Goal: Information Seeking & Learning: Understand process/instructions

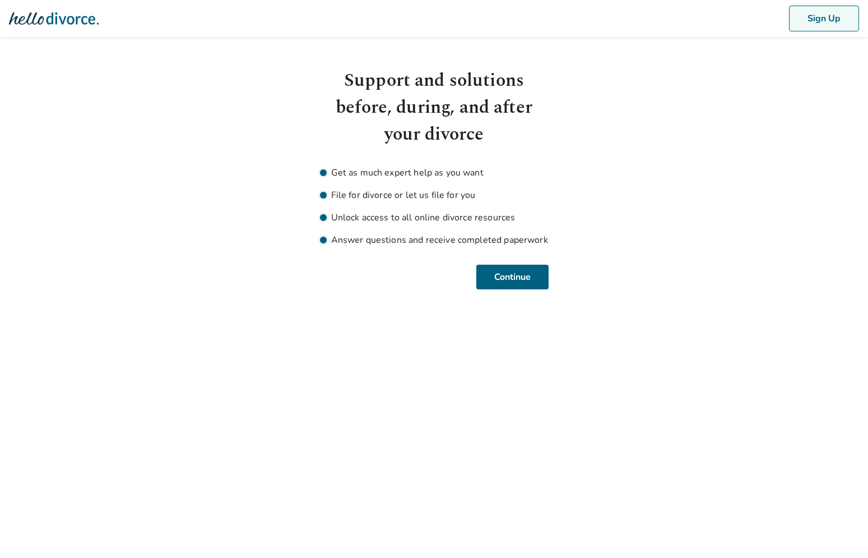
drag, startPoint x: 816, startPoint y: 16, endPoint x: 573, endPoint y: 159, distance: 281.9
click at [571, 159] on body "Sign Up Support and solutions before, during, and after your divorce Get as muc…" at bounding box center [434, 144] width 868 height 289
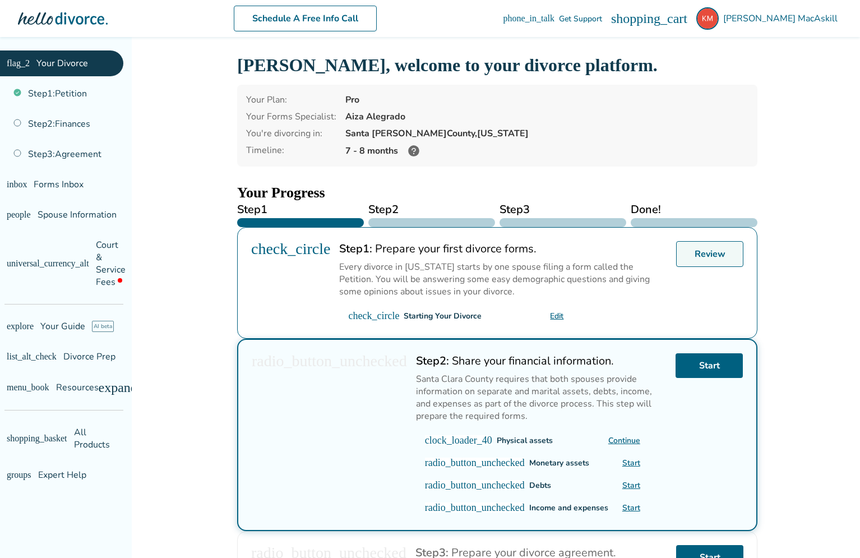
click at [706, 294] on link "Review" at bounding box center [709, 281] width 67 height 26
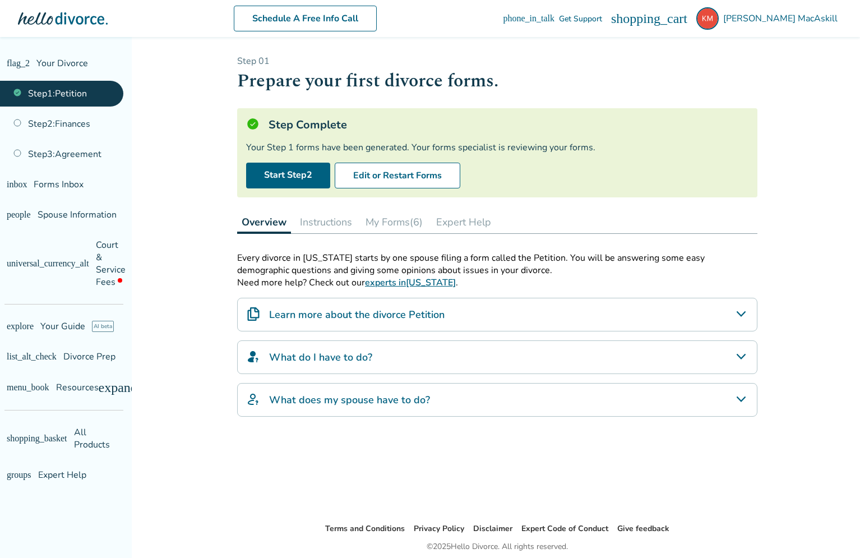
click at [405, 220] on button "My Forms (6)" at bounding box center [394, 222] width 66 height 22
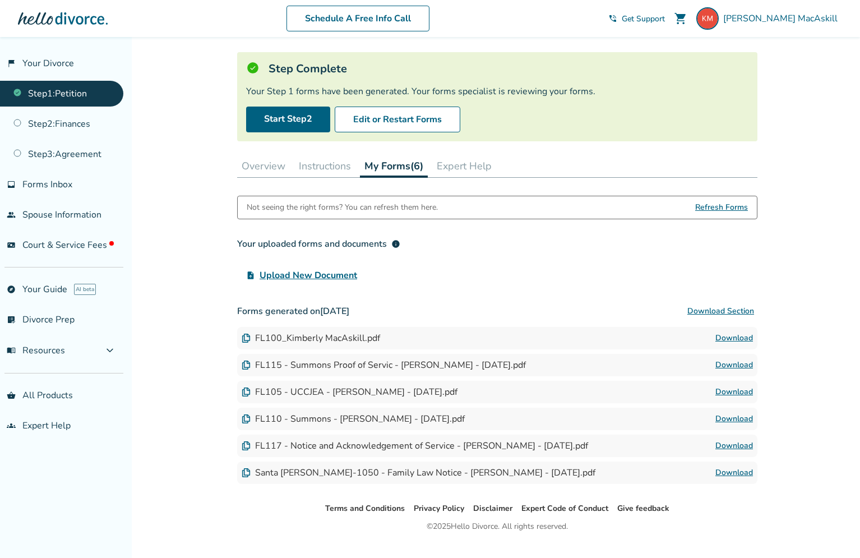
scroll to position [80, 0]
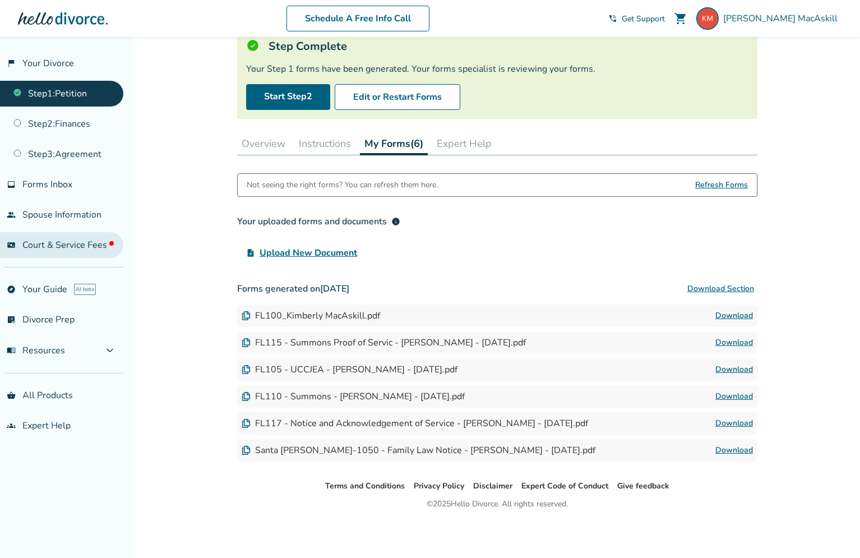
click at [77, 250] on span "Court & Service Fees" at bounding box center [67, 245] width 91 height 12
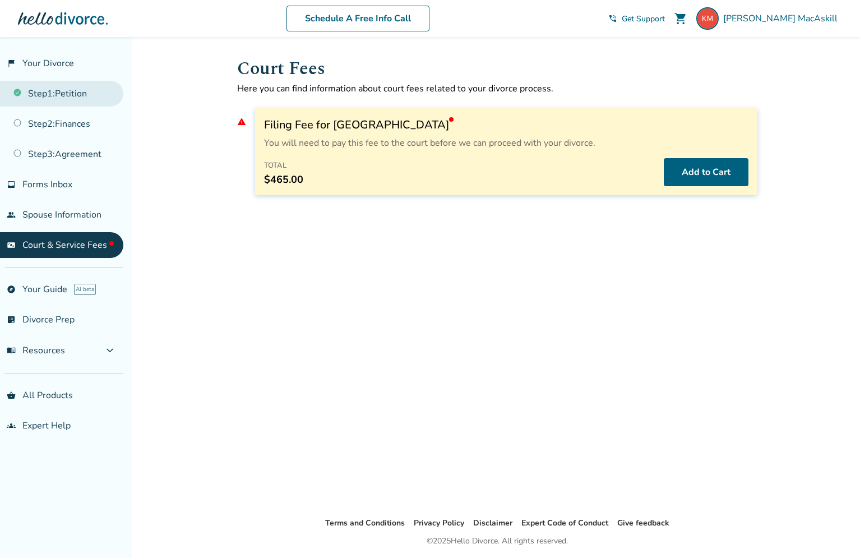
click at [55, 91] on link "Step 1 : Petition" at bounding box center [61, 94] width 123 height 26
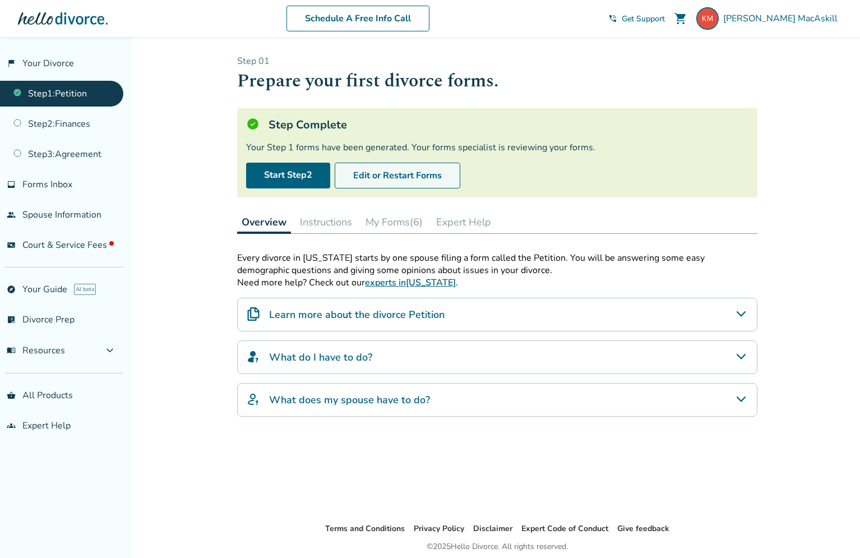
drag, startPoint x: 396, startPoint y: 176, endPoint x: 368, endPoint y: 247, distance: 76.2
click at [368, 247] on div "Step 0 1 Prepare your first divorce forms. Step Complete Your Step 1 forms have…" at bounding box center [497, 279] width 520 height 449
click at [396, 315] on h4 "Learn more about the divorce Petition" at bounding box center [356, 314] width 175 height 15
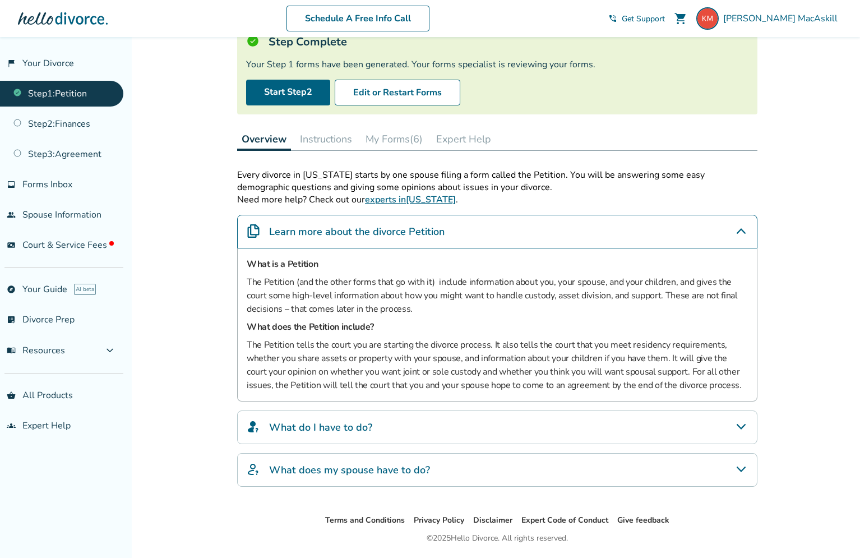
scroll to position [120, 0]
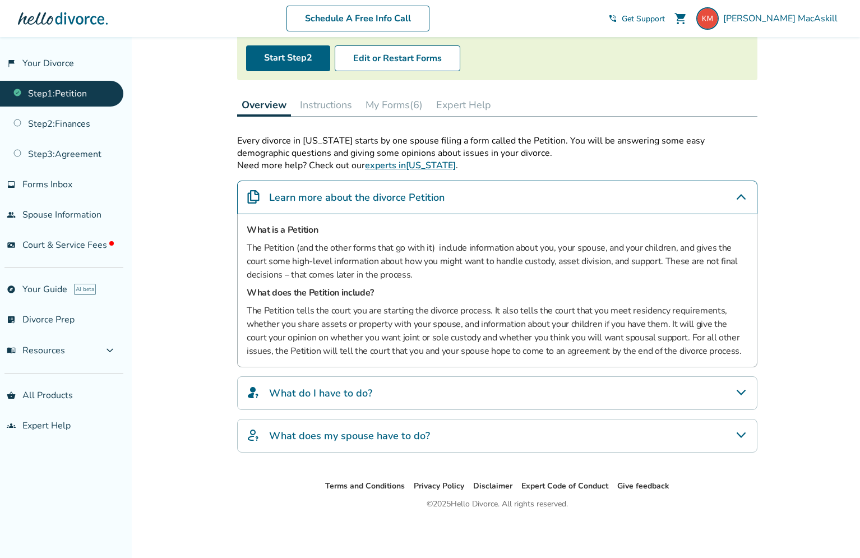
click at [422, 392] on div "What do I have to do?" at bounding box center [497, 393] width 520 height 34
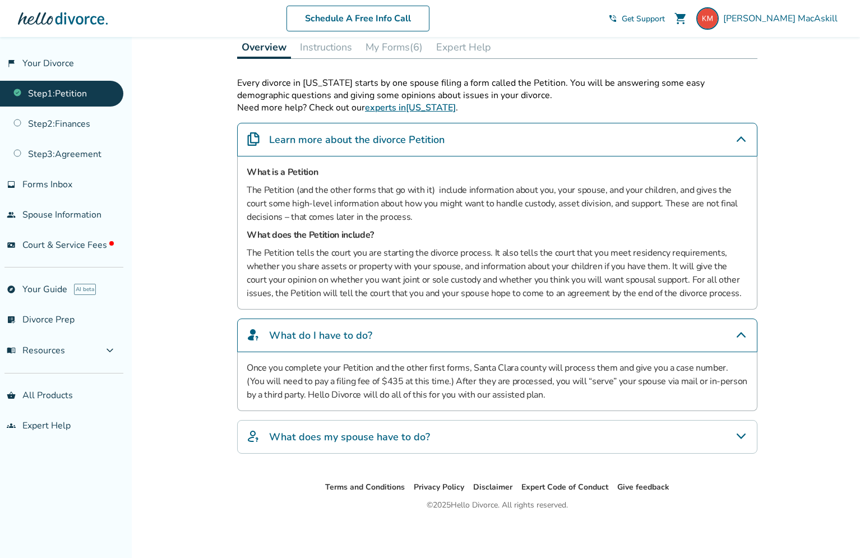
scroll to position [179, 0]
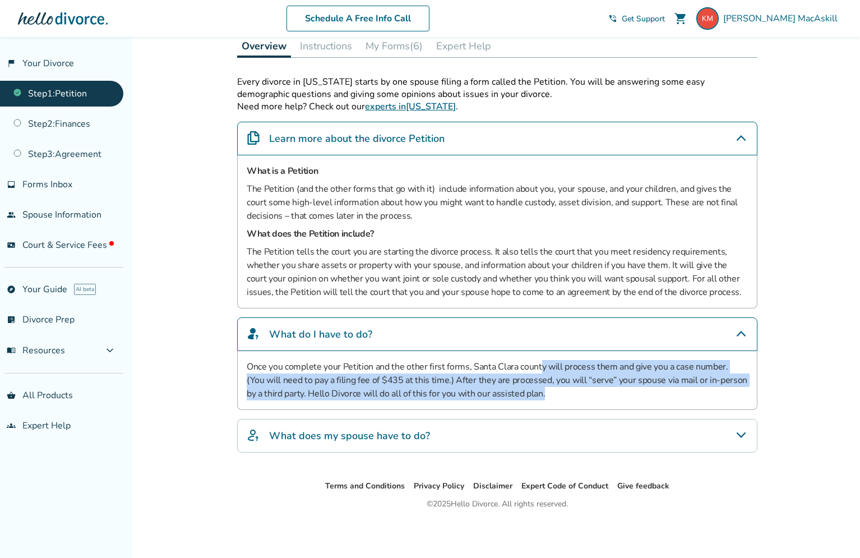
drag, startPoint x: 540, startPoint y: 365, endPoint x: 534, endPoint y: 392, distance: 27.5
click at [534, 392] on p "Once you complete your Petition and the other first forms, Santa Clara county w…" at bounding box center [497, 380] width 501 height 40
click at [476, 445] on div "What does my spouse have to do?" at bounding box center [497, 436] width 520 height 34
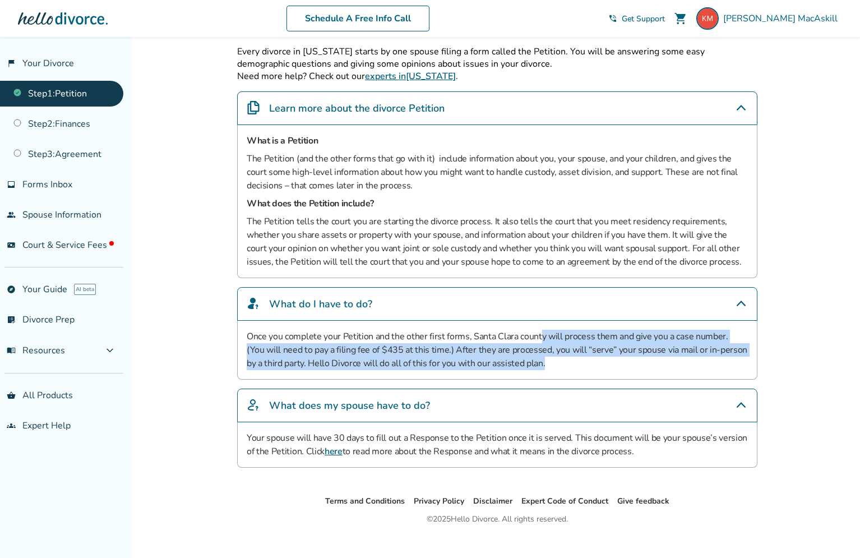
scroll to position [224, 0]
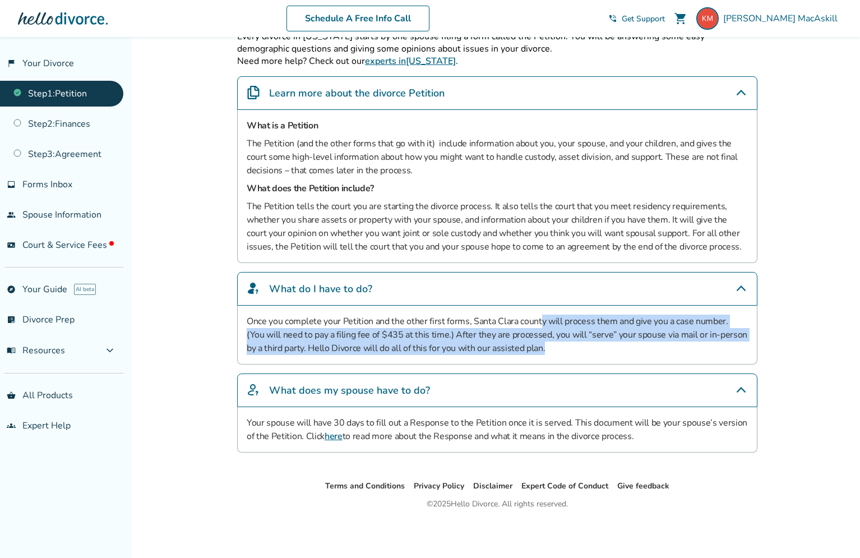
click at [338, 433] on link "here" at bounding box center [334, 436] width 18 height 12
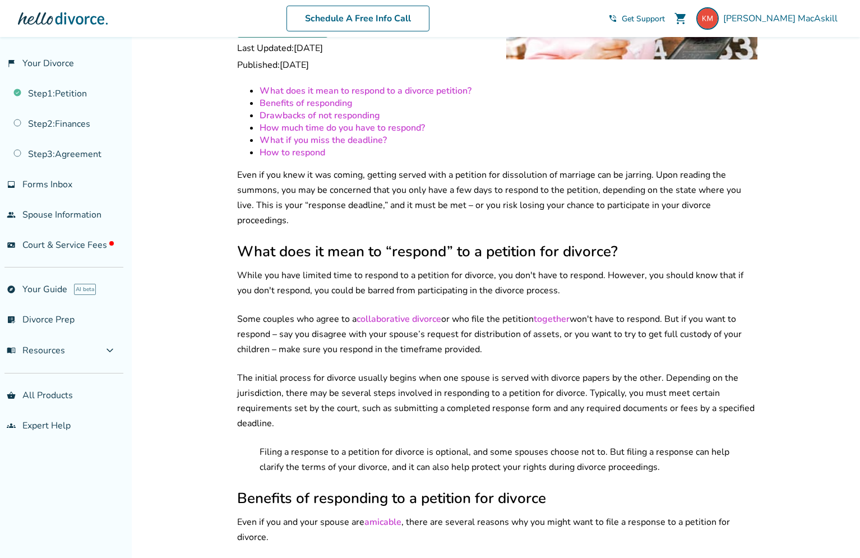
scroll to position [163, 0]
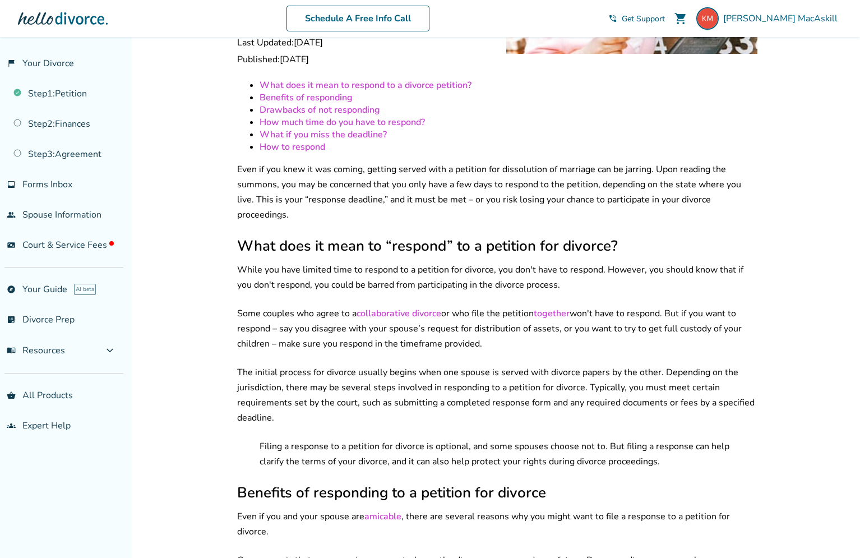
drag, startPoint x: 391, startPoint y: 252, endPoint x: 579, endPoint y: 258, distance: 187.9
click at [579, 262] on p "While you have limited time to respond to a petition for divorce, you don't hav…" at bounding box center [497, 277] width 520 height 30
click at [629, 272] on p "While you have limited time to respond to a petition for divorce, you don't hav…" at bounding box center [497, 277] width 520 height 30
drag, startPoint x: 256, startPoint y: 295, endPoint x: 289, endPoint y: 294, distance: 33.6
click at [276, 306] on p "Some couples who agree to a collaborative divorce or who file the petition toge…" at bounding box center [497, 328] width 520 height 45
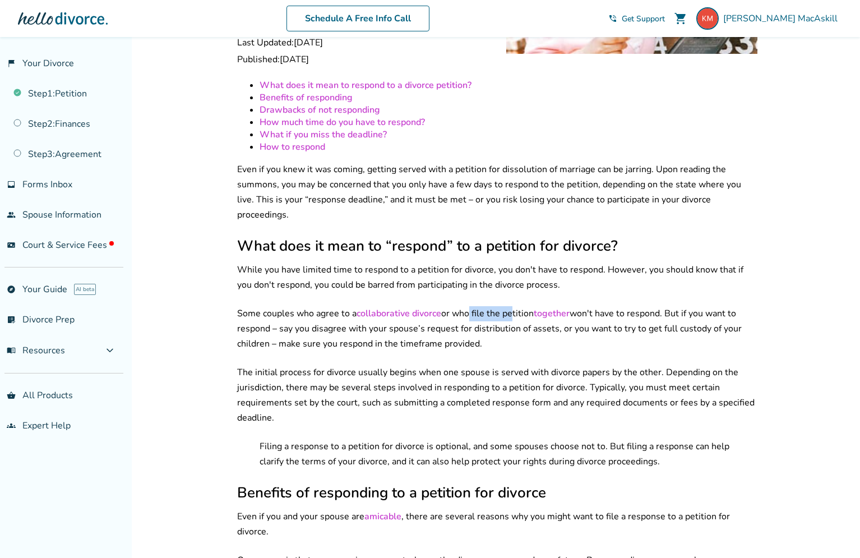
drag, startPoint x: 470, startPoint y: 296, endPoint x: 513, endPoint y: 295, distance: 43.7
click at [513, 306] on p "Some couples who agree to a collaborative divorce or who file the petition toge…" at bounding box center [497, 328] width 520 height 45
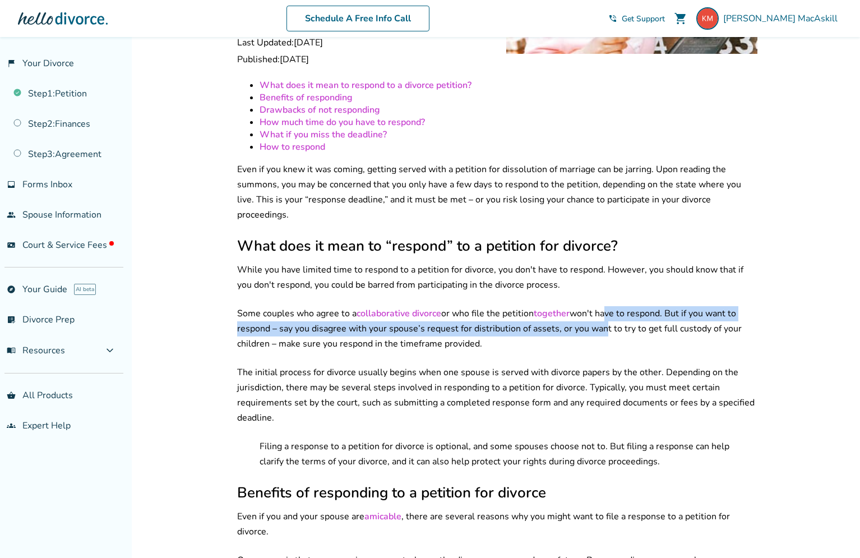
drag, startPoint x: 604, startPoint y: 292, endPoint x: 600, endPoint y: 308, distance: 16.9
click at [600, 308] on p "Some couples who agree to a collaborative divorce or who file the petition toge…" at bounding box center [497, 328] width 520 height 45
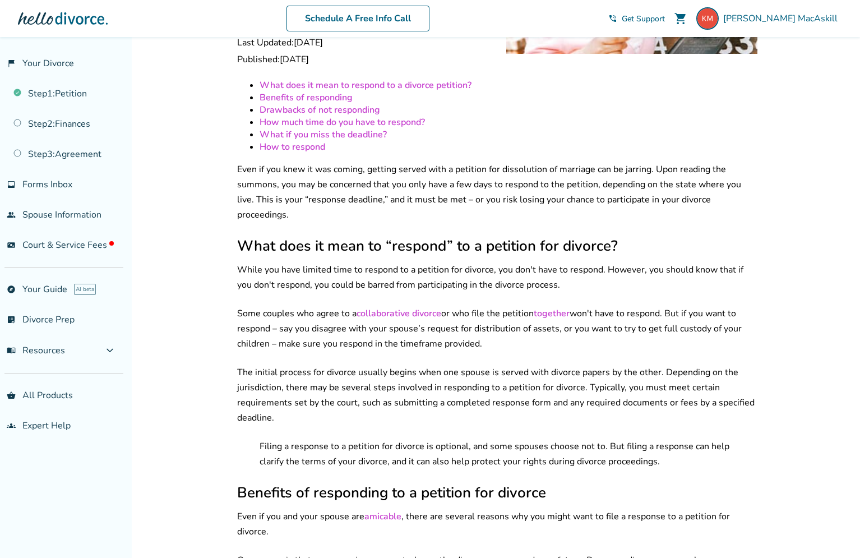
click at [623, 311] on p "Some couples who agree to a collaborative divorce or who file the petition toge…" at bounding box center [497, 328] width 520 height 45
drag, startPoint x: 672, startPoint y: 292, endPoint x: 660, endPoint y: 320, distance: 30.4
click at [660, 320] on p "Some couples who agree to a collaborative divorce or who file the petition toge…" at bounding box center [497, 328] width 520 height 45
click at [664, 321] on p "Some couples who agree to a collaborative divorce or who file the petition toge…" at bounding box center [497, 328] width 520 height 45
drag, startPoint x: 573, startPoint y: 311, endPoint x: 571, endPoint y: 321, distance: 9.8
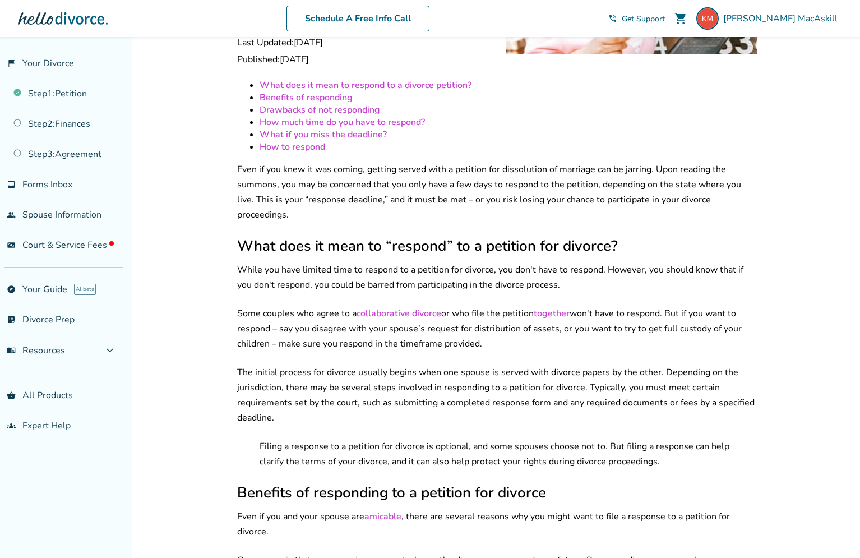
click at [571, 321] on p "Some couples who agree to a collaborative divorce or who file the petition toge…" at bounding box center [497, 328] width 520 height 45
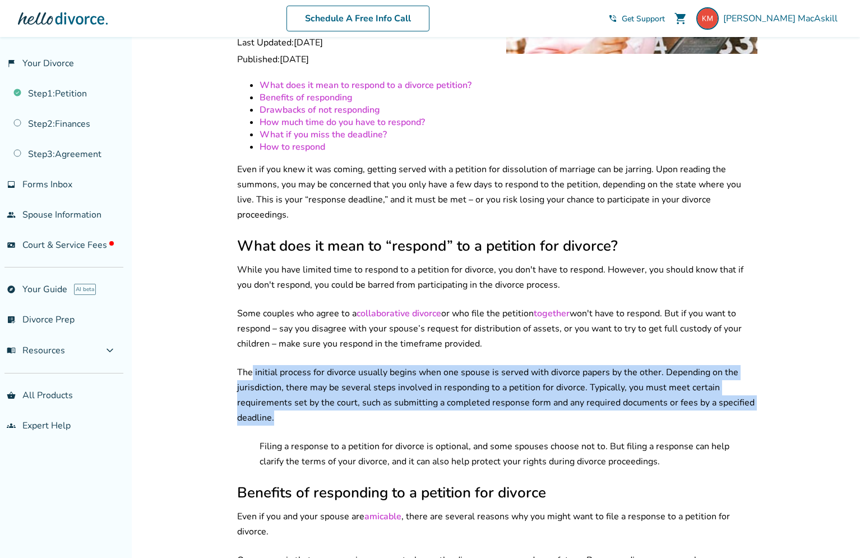
drag, startPoint x: 253, startPoint y: 351, endPoint x: 319, endPoint y: 396, distance: 80.1
click at [319, 396] on p "The initial process for divorce usually begins when one spouse is served with d…" at bounding box center [497, 395] width 520 height 61
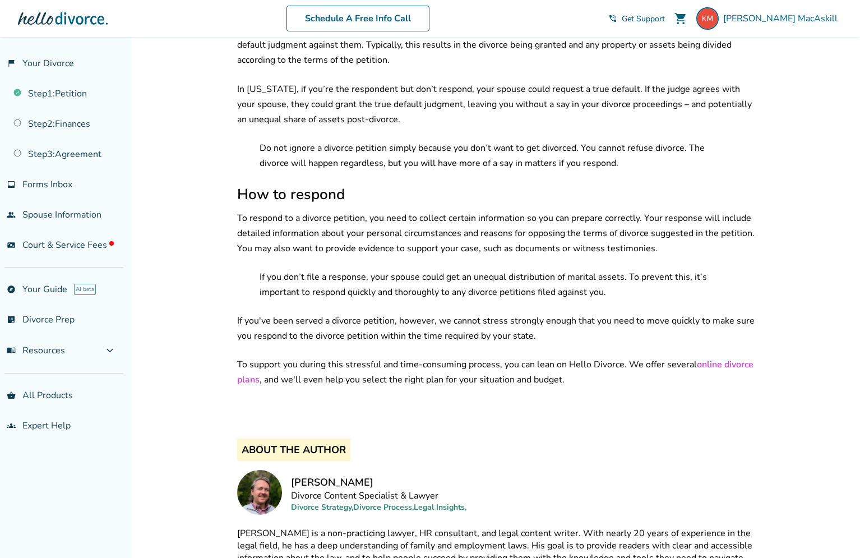
scroll to position [1102, 0]
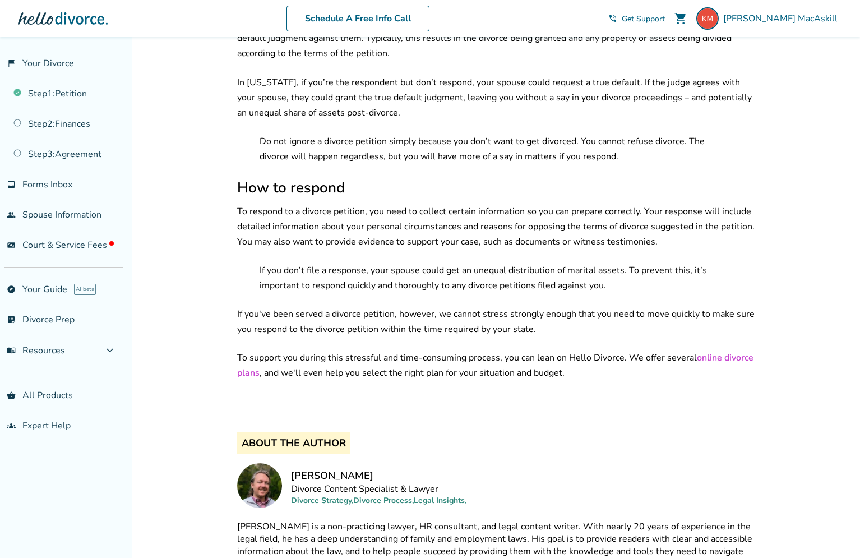
drag, startPoint x: 650, startPoint y: 344, endPoint x: 648, endPoint y: 353, distance: 9.1
click at [648, 353] on p "To support you during this stressful and time-consuming process, you can lean o…" at bounding box center [497, 365] width 520 height 30
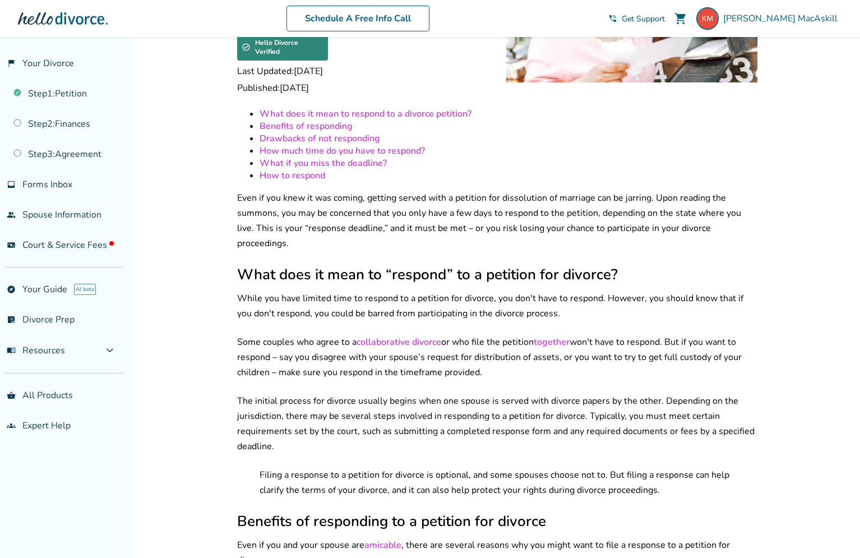
scroll to position [131, 0]
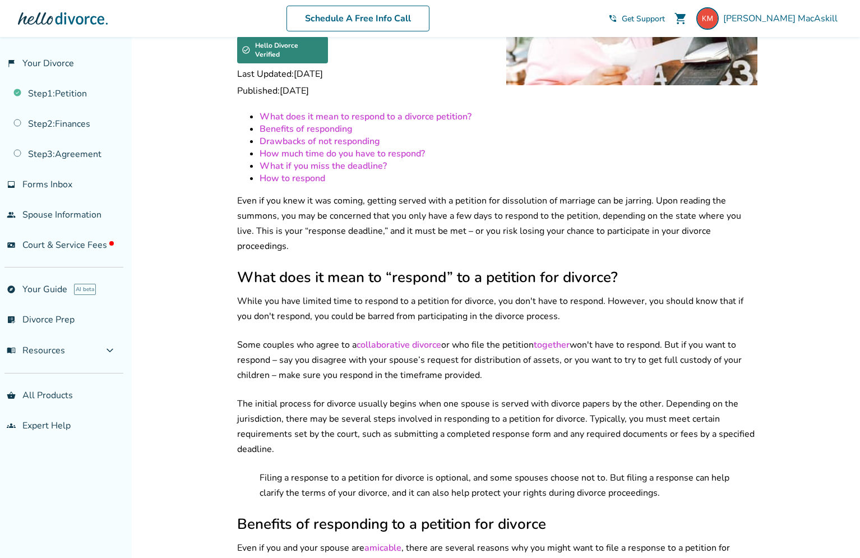
click at [560, 339] on link "together" at bounding box center [552, 345] width 36 height 12
